Goal: Check status: Check status

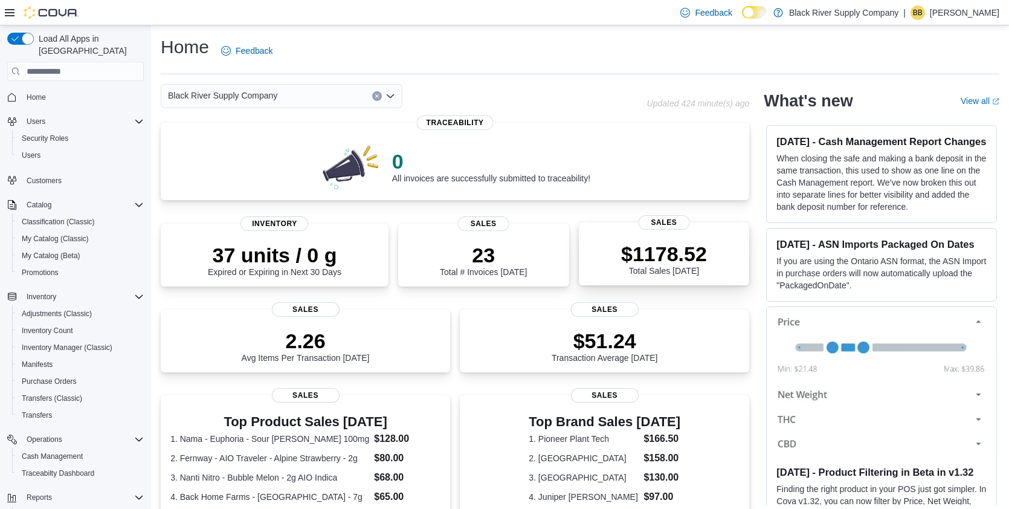
click at [654, 234] on div "$1178.52 Total Sales Today Sales" at bounding box center [664, 253] width 171 height 63
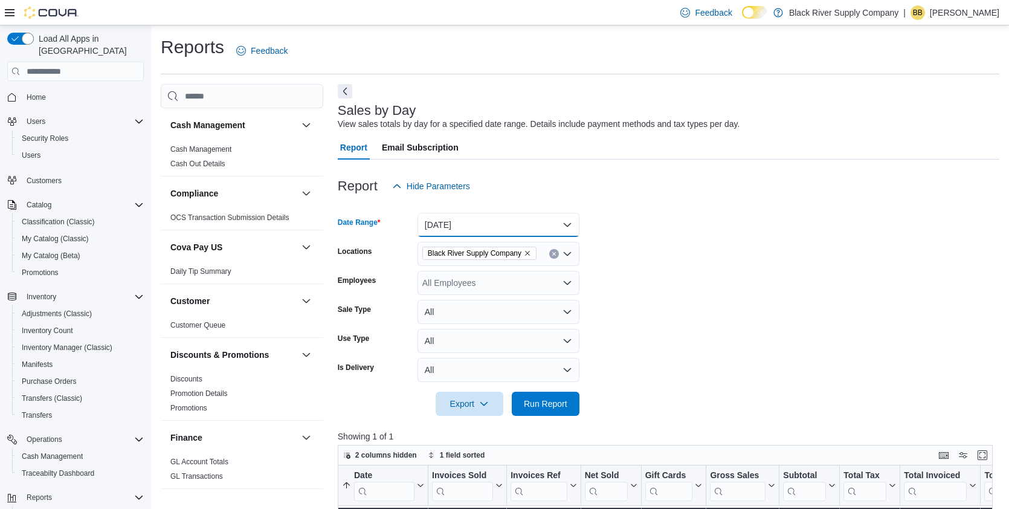
click at [525, 223] on button "[DATE]" at bounding box center [498, 225] width 162 height 24
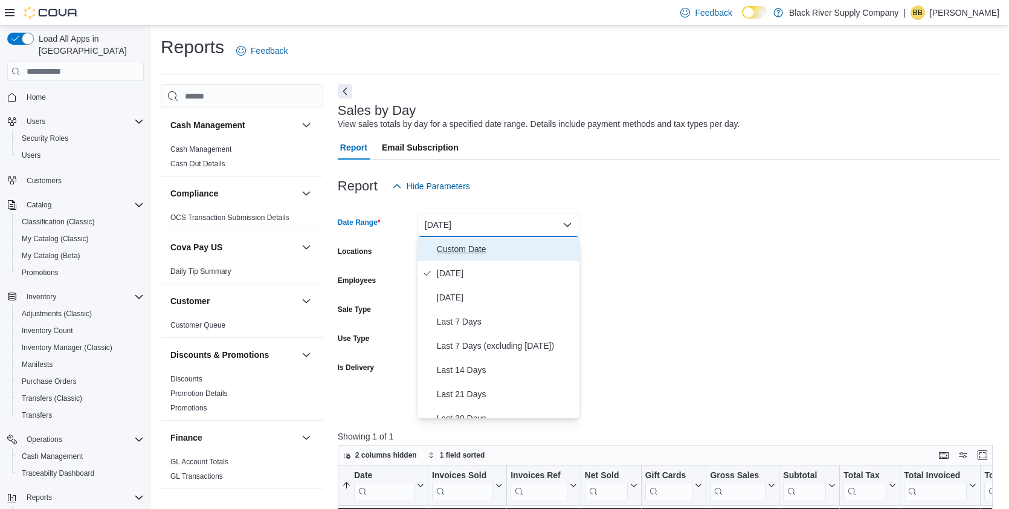
click at [475, 250] on span "Custom Date" at bounding box center [506, 249] width 138 height 14
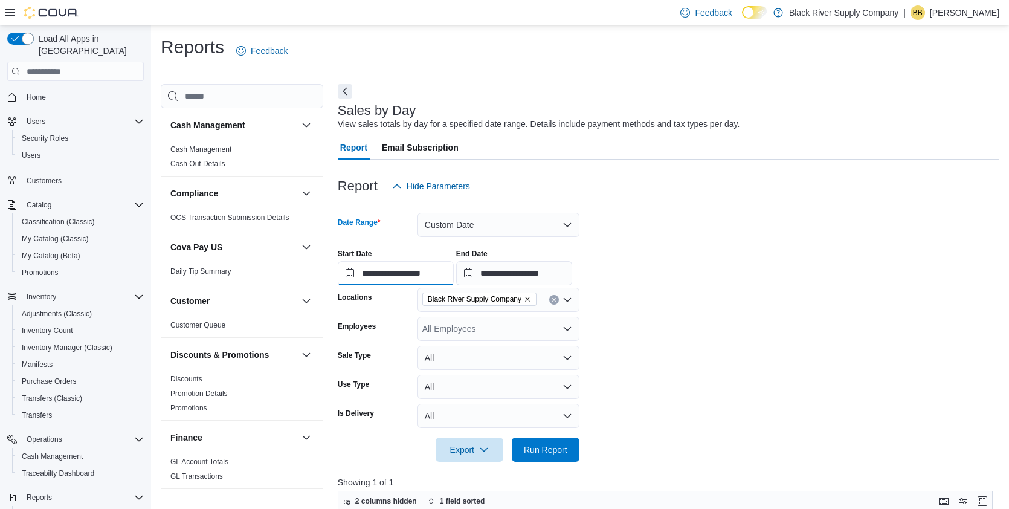
click at [419, 277] on input "**********" at bounding box center [396, 273] width 116 height 24
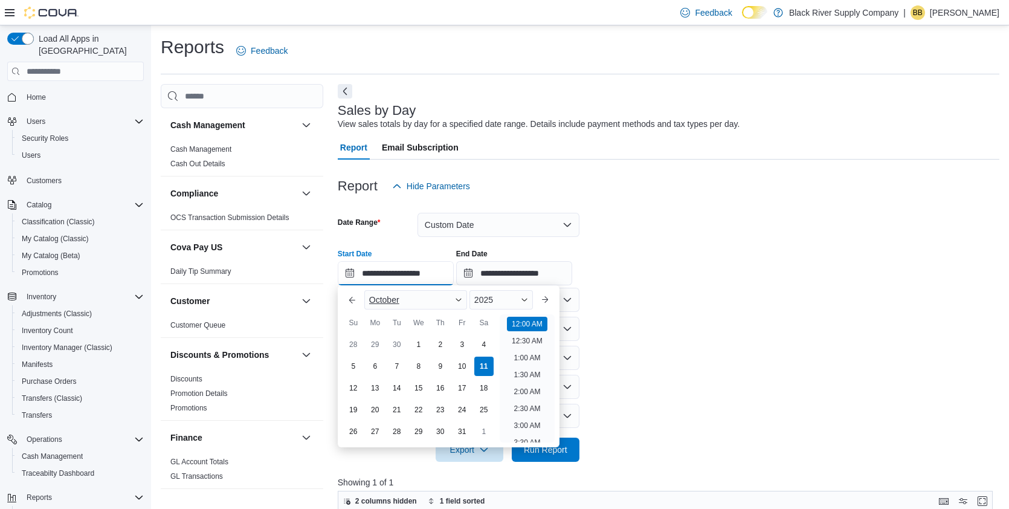
scroll to position [37, 0]
click at [401, 370] on div "7" at bounding box center [396, 365] width 21 height 21
type input "**********"
click at [643, 343] on form "**********" at bounding box center [669, 329] width 662 height 263
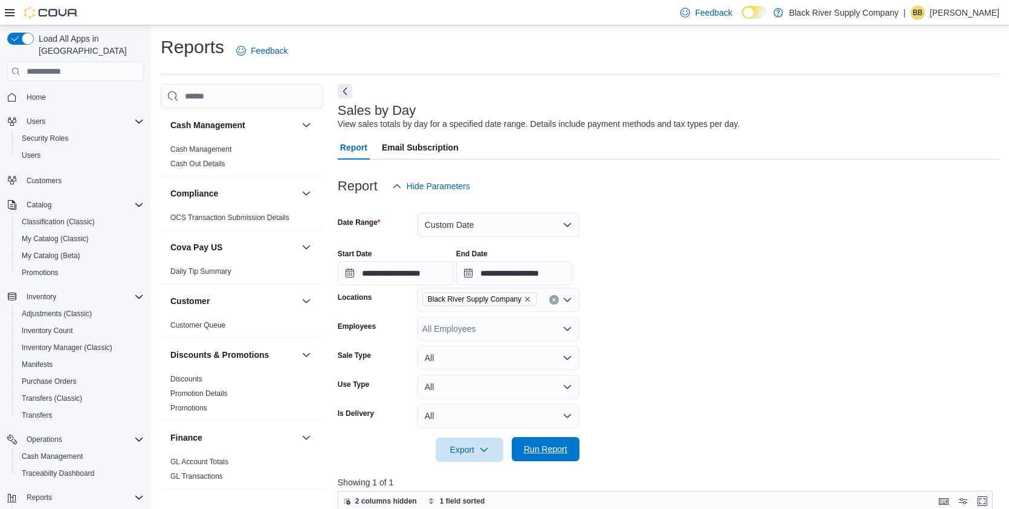
click at [549, 452] on span "Run Report" at bounding box center [545, 449] width 43 height 12
click at [39, 92] on span "Home" at bounding box center [36, 97] width 19 height 10
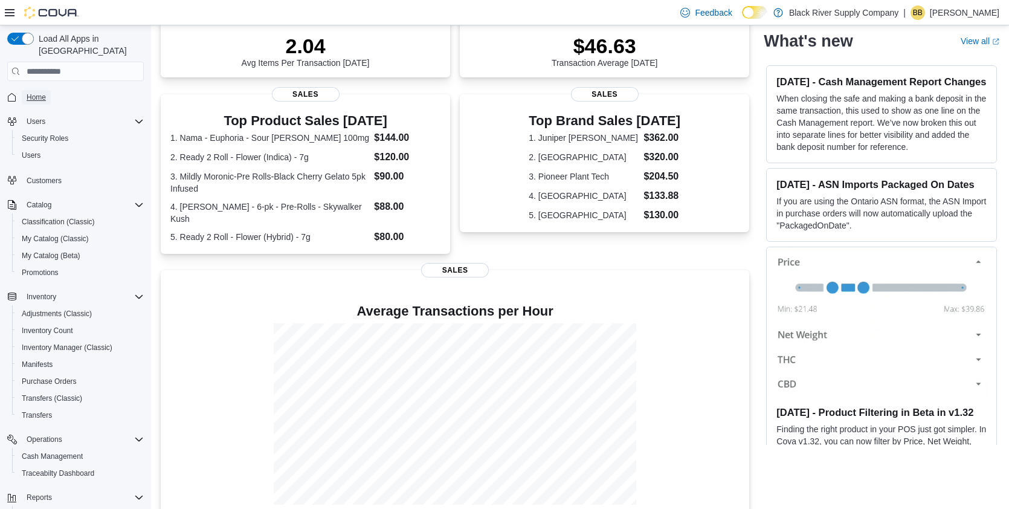
scroll to position [288, 0]
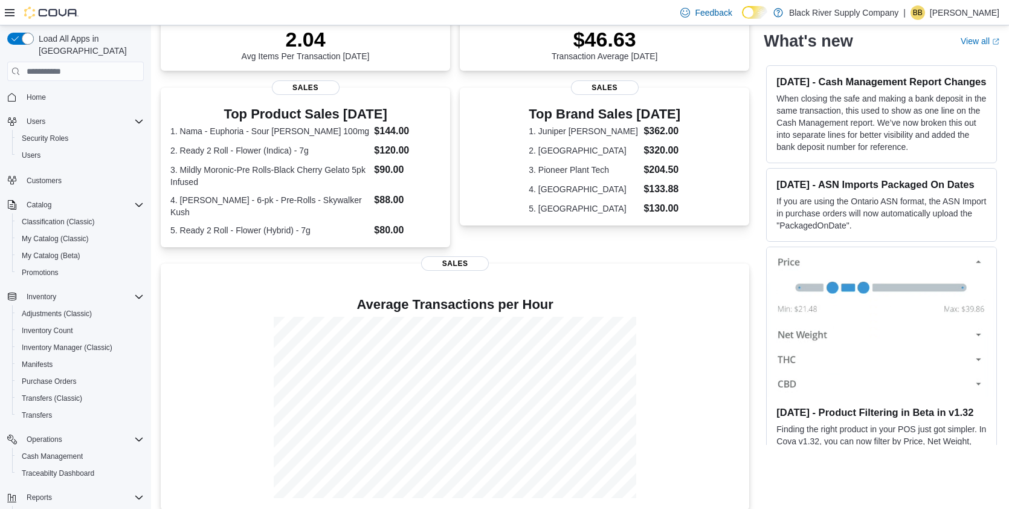
click at [536, 139] on dl "1. Juniper Jill $362.00 2. Nanticoke $320.00 3. Pioneer Plant Tech $204.50 4. U…" at bounding box center [605, 170] width 152 height 92
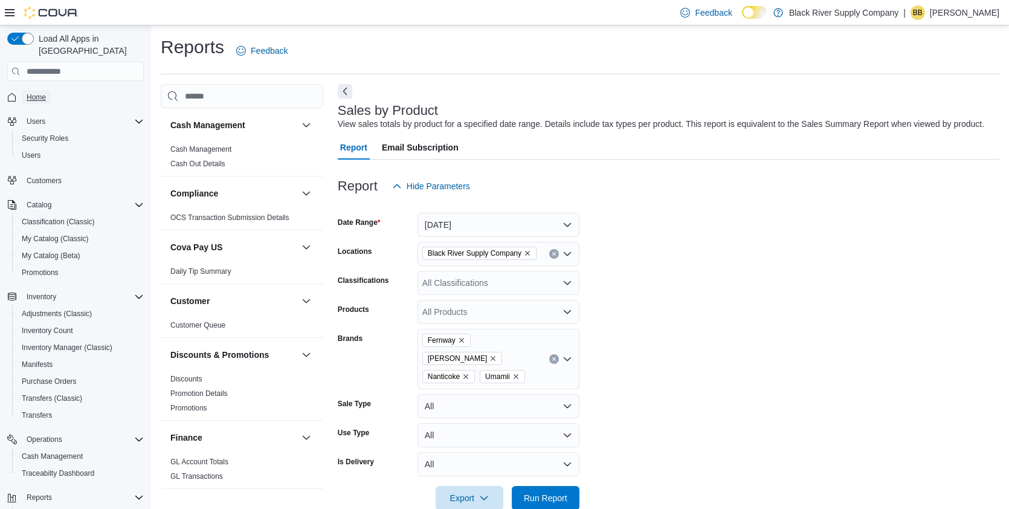
click at [39, 92] on span "Home" at bounding box center [36, 97] width 19 height 10
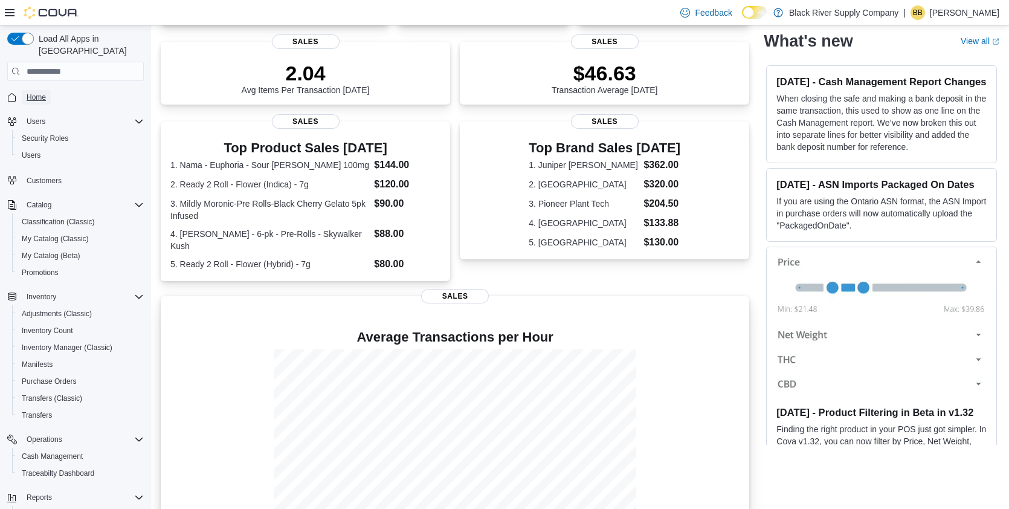
scroll to position [289, 0]
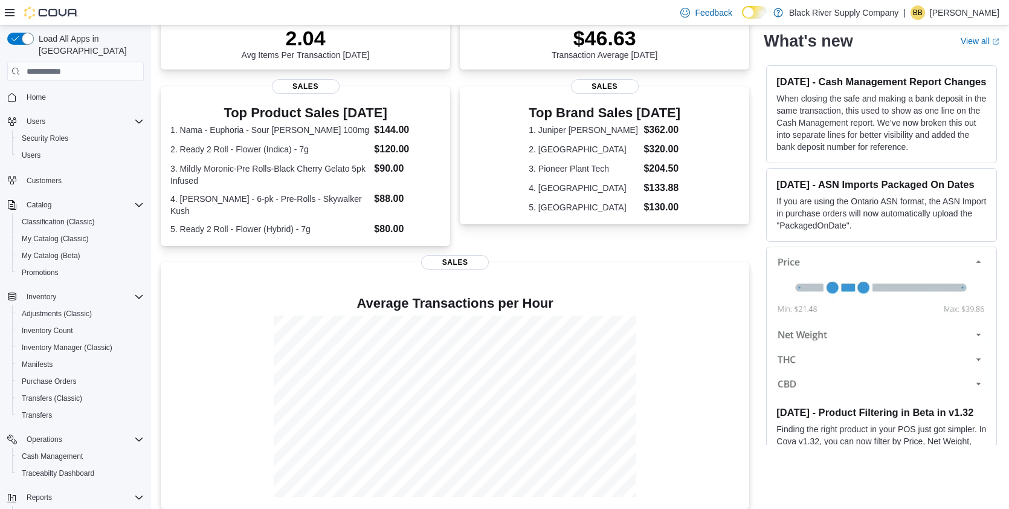
click at [867, 312] on img at bounding box center [882, 321] width 230 height 149
click at [977, 285] on img at bounding box center [882, 321] width 230 height 149
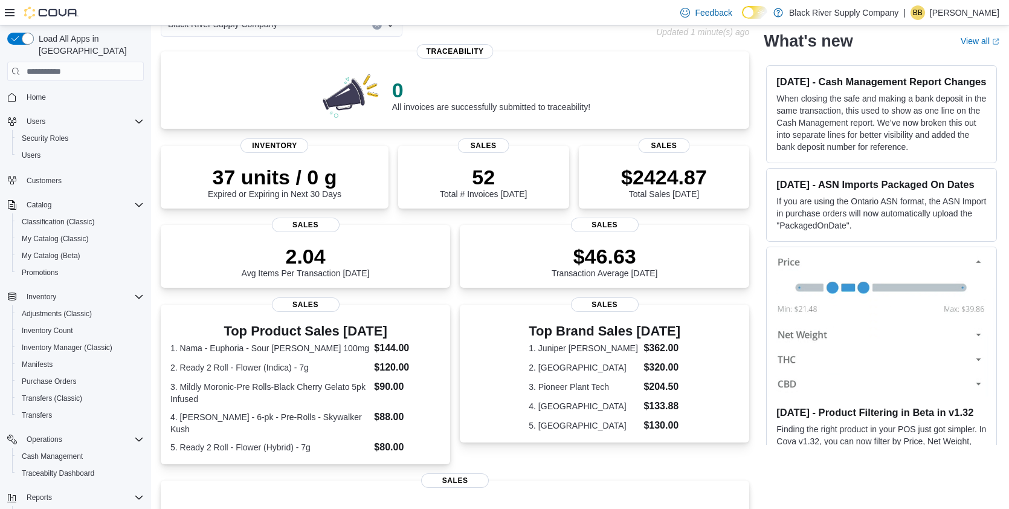
scroll to position [0, 0]
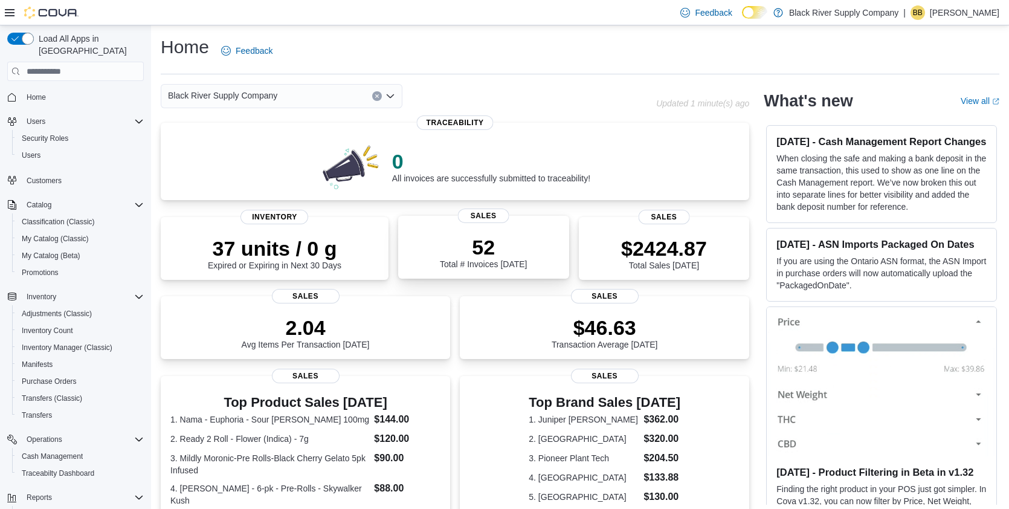
click at [492, 245] on p "52" at bounding box center [483, 247] width 87 height 24
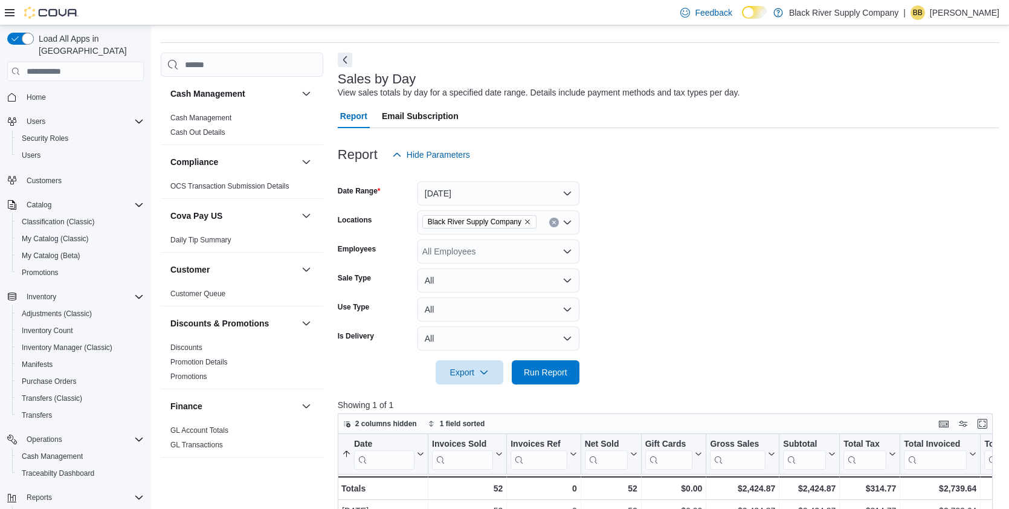
scroll to position [22, 0]
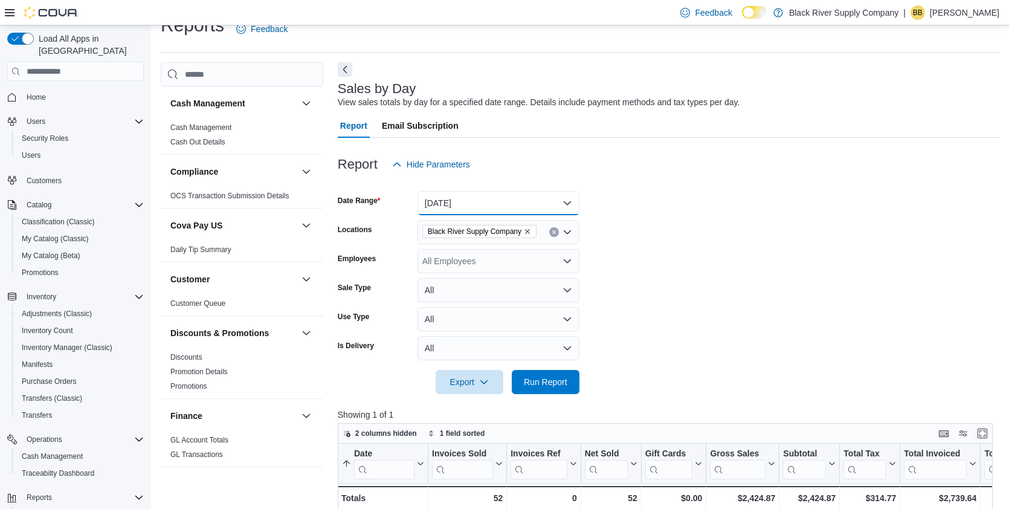
click at [532, 204] on button "[DATE]" at bounding box center [498, 203] width 162 height 24
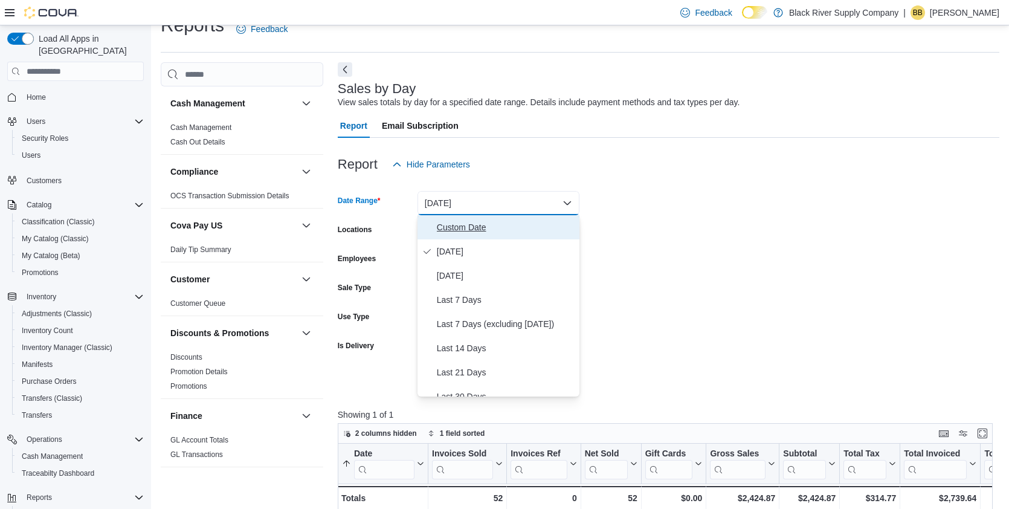
click at [477, 231] on span "Custom Date" at bounding box center [506, 227] width 138 height 14
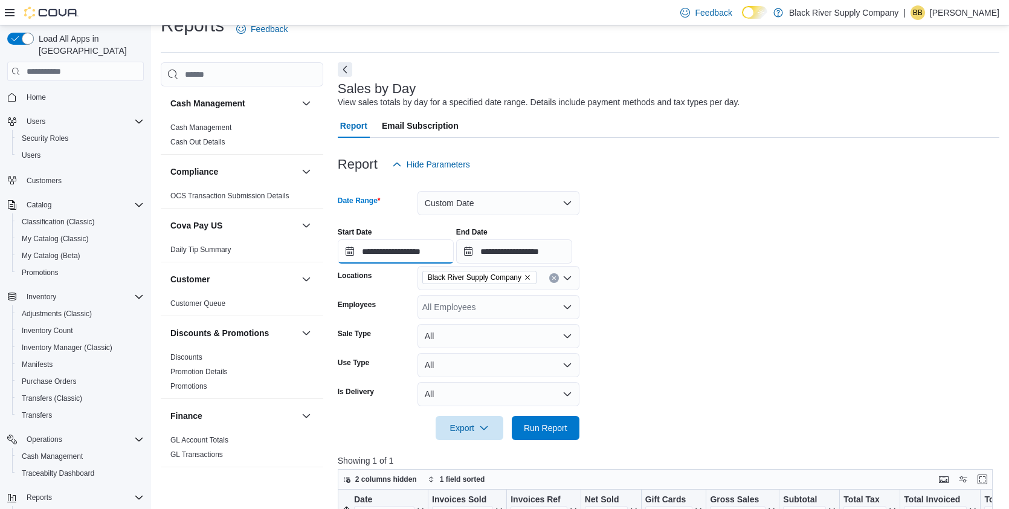
click at [406, 255] on input "**********" at bounding box center [396, 251] width 116 height 24
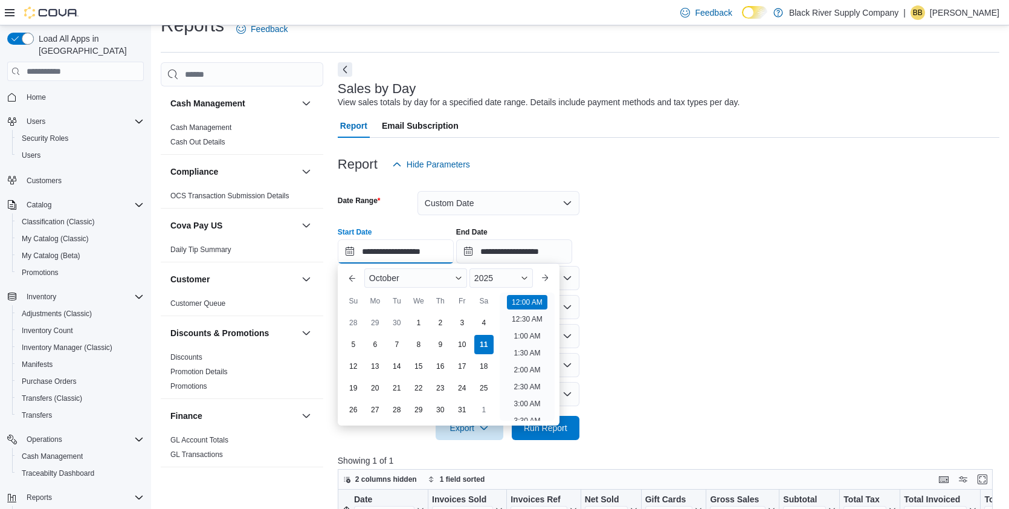
scroll to position [37, 0]
click at [487, 319] on div "4" at bounding box center [483, 322] width 21 height 21
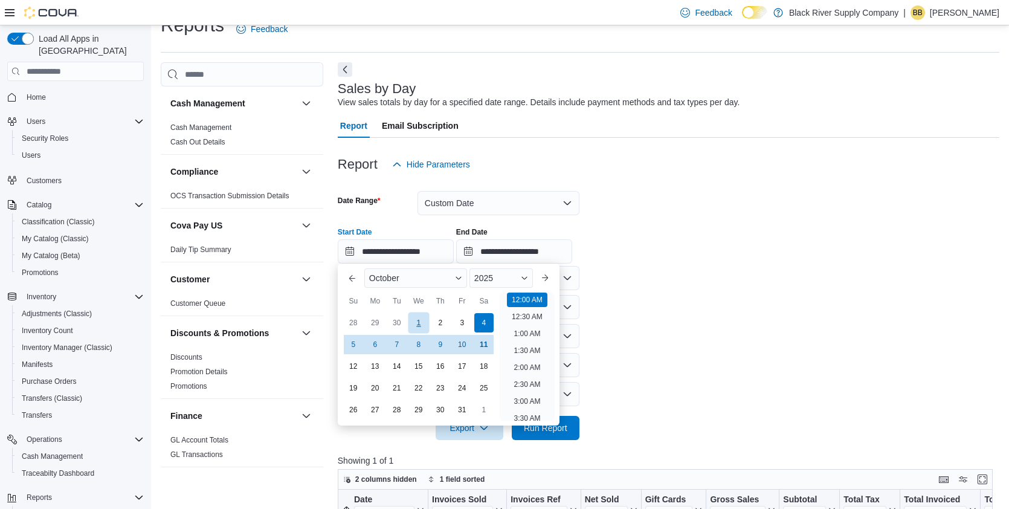
click at [419, 320] on div "1" at bounding box center [418, 322] width 21 height 21
type input "**********"
click at [571, 422] on span "Run Report" at bounding box center [545, 427] width 53 height 24
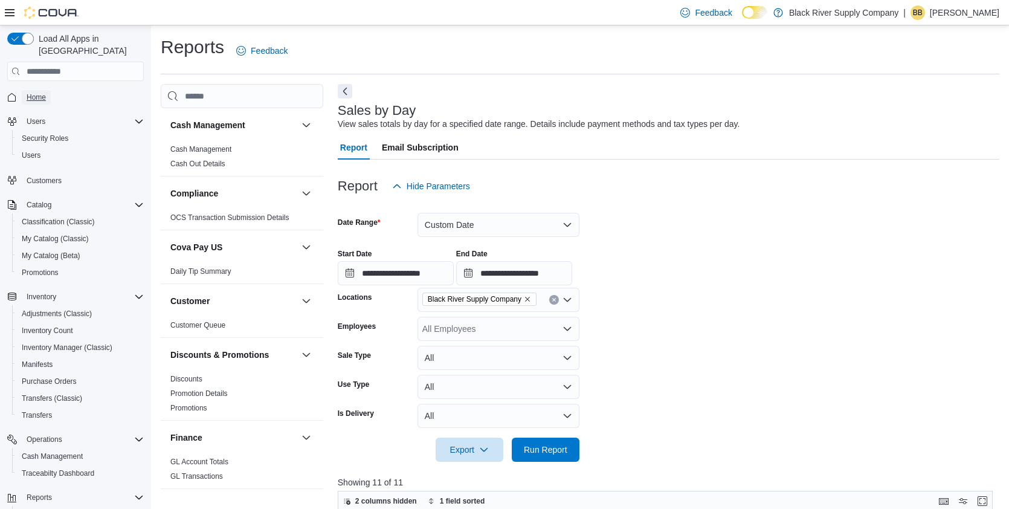
click at [40, 92] on span "Home" at bounding box center [36, 97] width 19 height 10
